Goal: Task Accomplishment & Management: Use online tool/utility

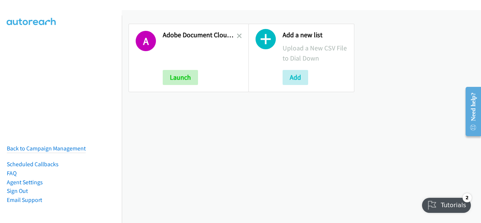
click at [235, 36] on h2 "Adobe Document Cloud Q3 Anz" at bounding box center [200, 35] width 74 height 9
click at [238, 34] on icon at bounding box center [239, 36] width 5 height 5
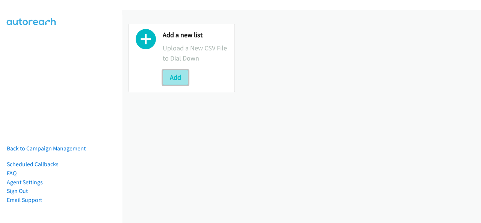
click at [183, 80] on button "Add" at bounding box center [176, 77] width 26 height 15
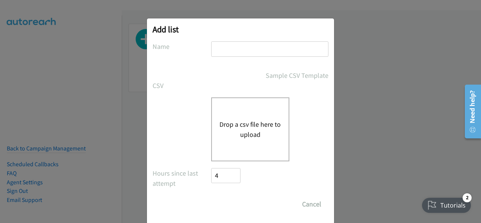
click at [244, 53] on input "text" at bounding box center [269, 48] width 117 height 15
type input "Adobe Document Cloud Q3 ANZ"
click at [241, 131] on button "Drop a csv file here to upload" at bounding box center [250, 129] width 62 height 20
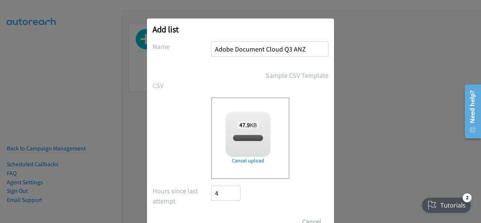
checkbox input "true"
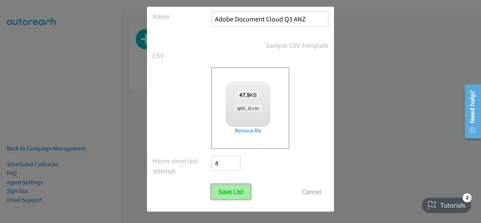
click at [220, 185] on input "Save List" at bounding box center [230, 191] width 39 height 15
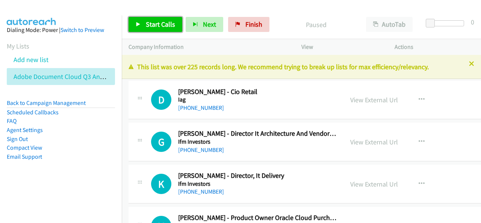
click at [155, 26] on span "Start Calls" at bounding box center [160, 24] width 29 height 9
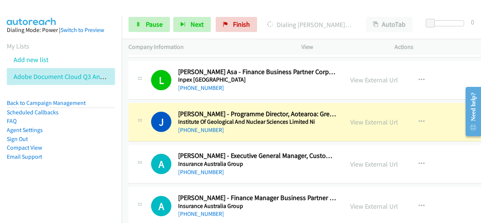
scroll to position [225, 0]
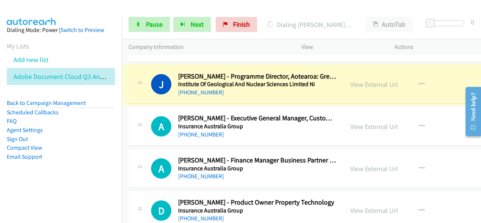
click at [354, 83] on link "View External Url" at bounding box center [374, 84] width 48 height 9
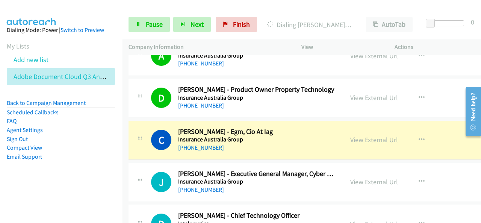
scroll to position [376, 0]
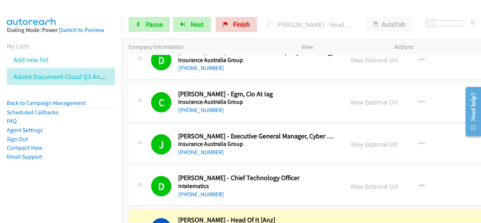
click at [65, 126] on li "Agent Settings" at bounding box center [61, 130] width 108 height 9
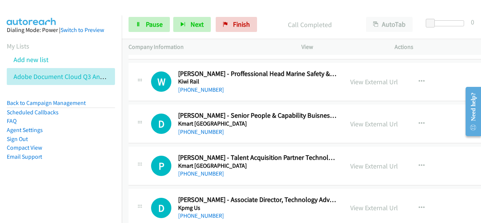
scroll to position [902, 0]
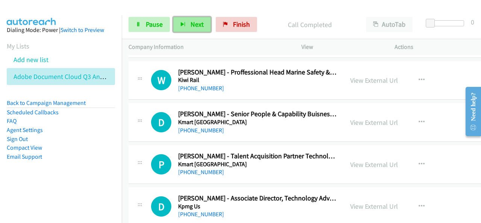
click at [183, 27] on button "Next" at bounding box center [192, 24] width 38 height 15
click at [348, 7] on div at bounding box center [237, 14] width 474 height 29
click at [196, 24] on span "Next" at bounding box center [197, 24] width 13 height 9
click at [197, 25] on span "Next" at bounding box center [197, 24] width 13 height 9
click at [197, 24] on span "Next" at bounding box center [197, 24] width 13 height 9
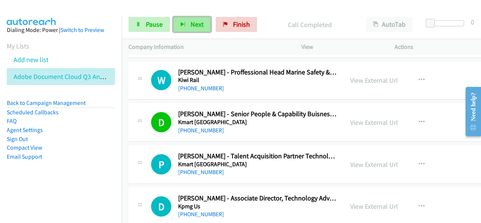
click at [182, 26] on icon "button" at bounding box center [182, 24] width 5 height 5
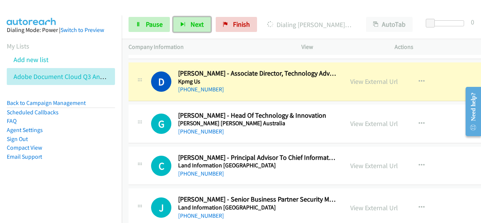
scroll to position [1015, 0]
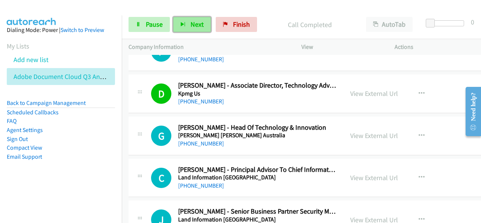
click at [195, 32] on button "Next" at bounding box center [192, 24] width 38 height 15
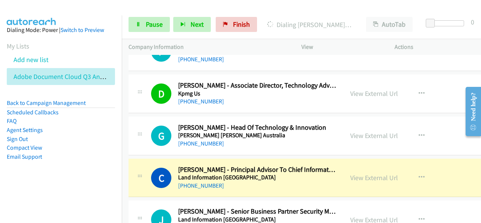
click at [354, 13] on div "Start Calls Pause Next Finish Dialing [PERSON_NAME] - Principal Advisor To Chie…" at bounding box center [301, 24] width 359 height 29
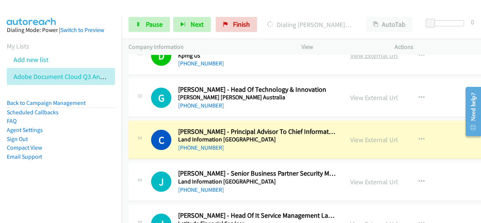
scroll to position [1090, 0]
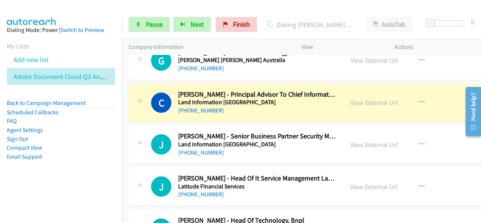
click at [425, 24] on div at bounding box center [447, 26] width 48 height 12
click at [69, 130] on li "Agent Settings" at bounding box center [61, 130] width 108 height 9
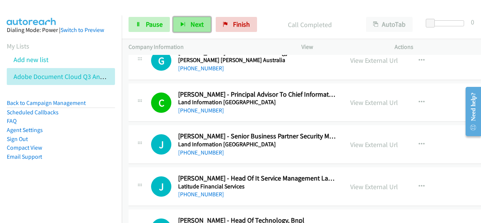
click at [198, 21] on span "Next" at bounding box center [197, 24] width 13 height 9
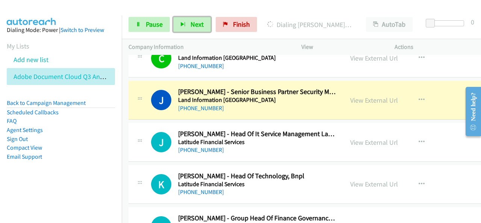
scroll to position [1127, 0]
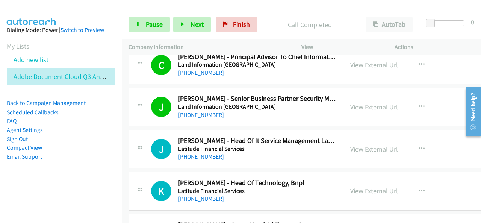
click at [43, 176] on aside "Dialing Mode: Power | Switch to Preview My Lists Add new list Adobe Document Cl…" at bounding box center [61, 105] width 122 height 180
click at [186, 24] on button "Next" at bounding box center [192, 24] width 38 height 15
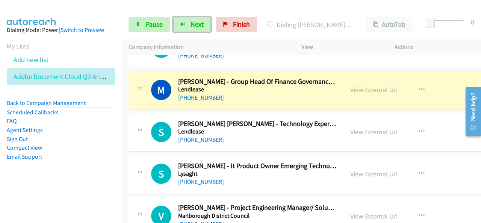
scroll to position [1278, 0]
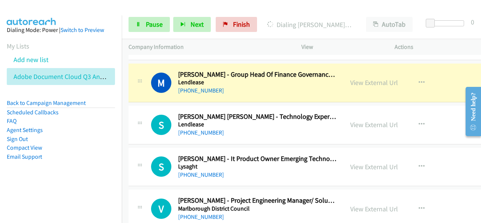
click at [8, 177] on aside "Dialing Mode: Power | Switch to Preview My Lists Add new list Adobe Document Cl…" at bounding box center [61, 105] width 122 height 180
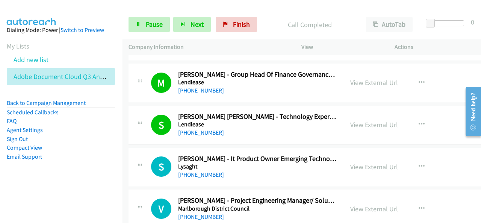
scroll to position [1315, 0]
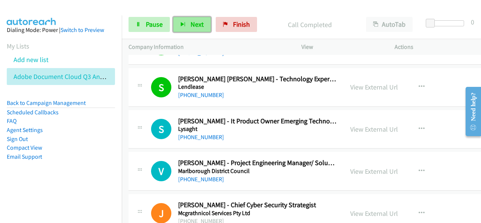
click at [198, 27] on span "Next" at bounding box center [197, 24] width 13 height 9
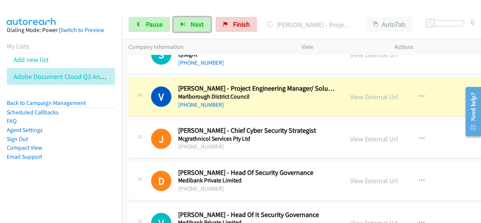
scroll to position [1390, 0]
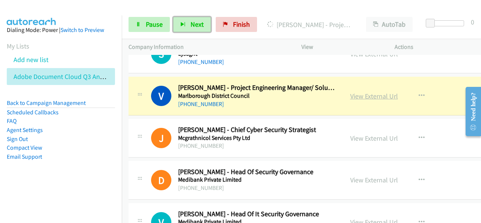
click at [359, 94] on link "View External Url" at bounding box center [374, 96] width 48 height 9
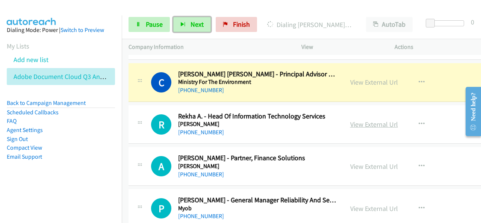
scroll to position [1729, 0]
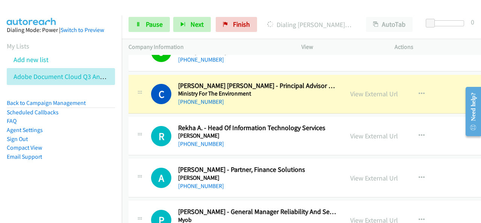
click at [365, 49] on p "View" at bounding box center [341, 46] width 80 height 9
click at [366, 89] on link "View External Url" at bounding box center [374, 93] width 48 height 9
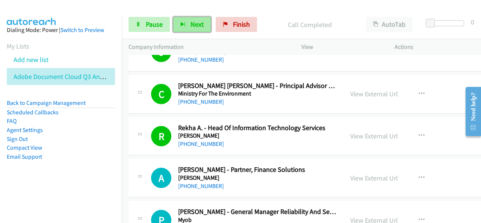
click at [183, 21] on button "Next" at bounding box center [192, 24] width 38 height 15
click at [205, 21] on button "Next" at bounding box center [192, 24] width 38 height 15
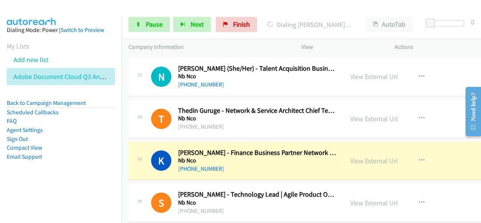
scroll to position [1992, 0]
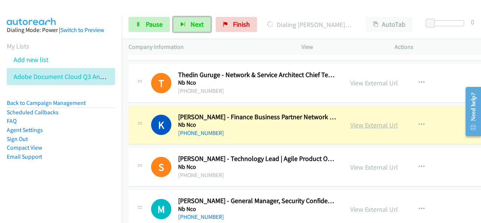
click at [366, 121] on link "View External Url" at bounding box center [374, 125] width 48 height 9
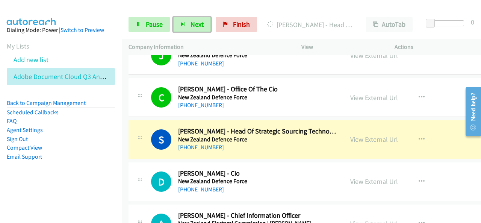
scroll to position [2330, 0]
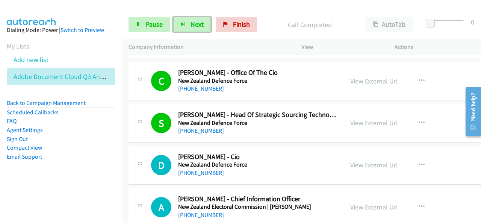
click at [453, 64] on div "C Callback Scheduled [PERSON_NAME] - Office Of The Cio New [DEMOGRAPHIC_DATA] D…" at bounding box center [330, 81] width 402 height 39
click at [199, 24] on span "Next" at bounding box center [197, 24] width 13 height 9
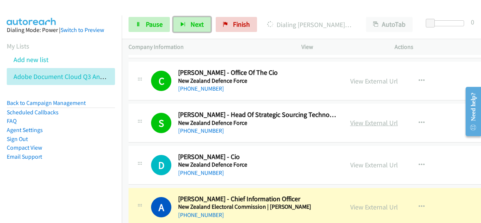
scroll to position [2405, 0]
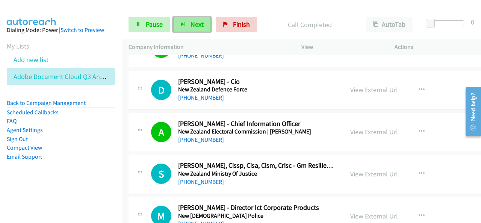
click at [194, 30] on button "Next" at bounding box center [192, 24] width 38 height 15
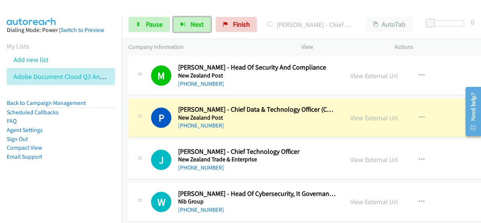
scroll to position [2781, 0]
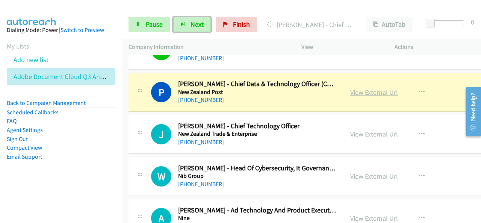
click at [366, 88] on link "View External Url" at bounding box center [374, 92] width 48 height 9
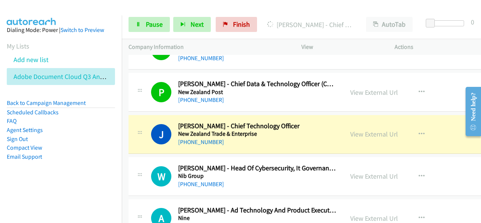
click at [51, 162] on aside "Dialing Mode: Power | Switch to Preview My Lists Add new list Adobe Document Cl…" at bounding box center [61, 105] width 122 height 180
click at [147, 29] on link "Pause" at bounding box center [149, 24] width 41 height 15
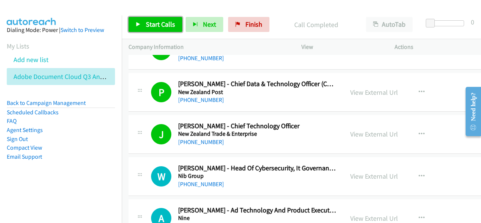
click at [142, 29] on link "Start Calls" at bounding box center [156, 24] width 54 height 15
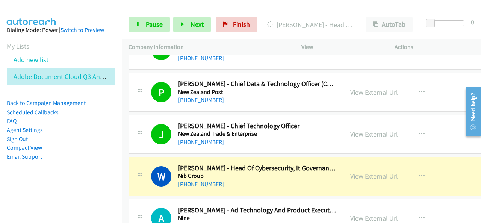
scroll to position [2819, 0]
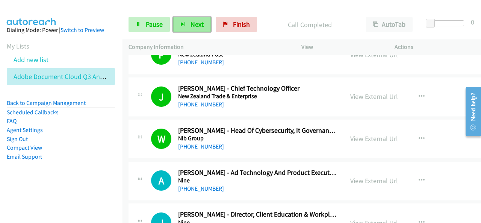
click at [191, 21] on span "Next" at bounding box center [197, 24] width 13 height 9
click at [200, 18] on button "Next" at bounding box center [192, 24] width 38 height 15
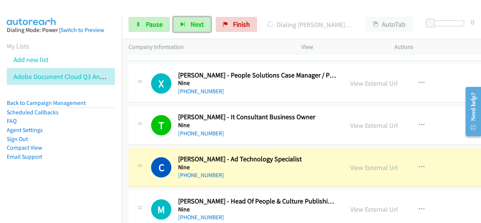
scroll to position [3082, 0]
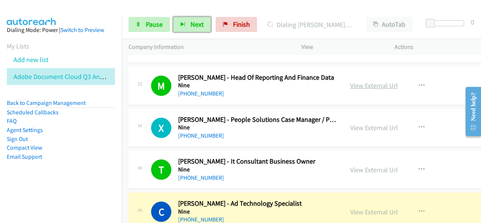
click at [358, 81] on link "View External Url" at bounding box center [374, 85] width 48 height 9
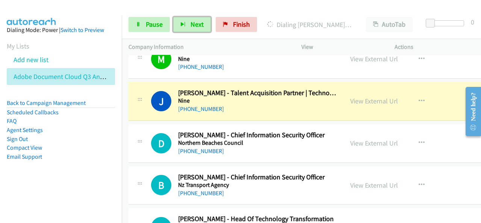
scroll to position [3269, 0]
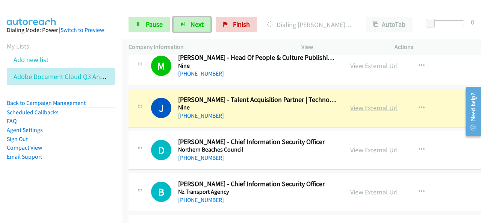
click at [351, 103] on link "View External Url" at bounding box center [374, 107] width 48 height 9
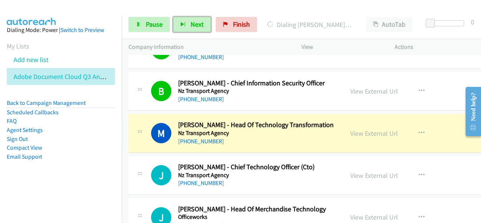
scroll to position [3382, 0]
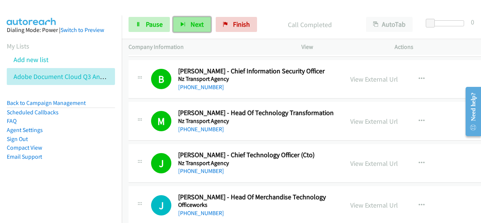
drag, startPoint x: 194, startPoint y: 24, endPoint x: 200, endPoint y: 20, distance: 7.7
click at [194, 24] on span "Next" at bounding box center [197, 24] width 13 height 9
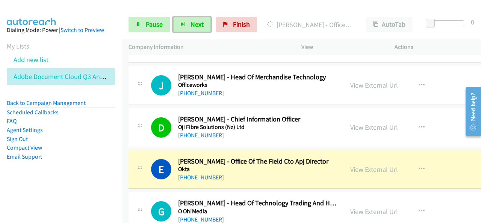
scroll to position [3570, 0]
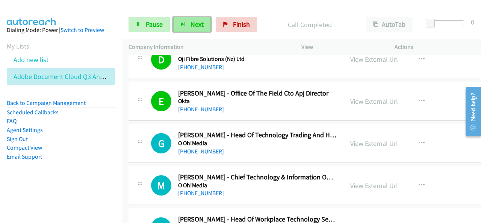
click at [204, 21] on button "Next" at bounding box center [192, 24] width 38 height 15
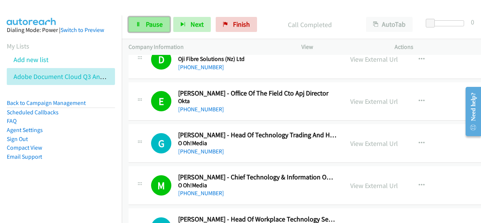
click at [154, 31] on link "Pause" at bounding box center [149, 24] width 41 height 15
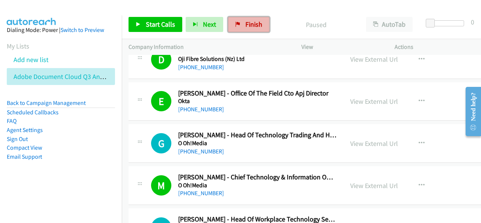
click at [240, 27] on link "Finish" at bounding box center [248, 24] width 41 height 15
